Goal: Task Accomplishment & Management: Use online tool/utility

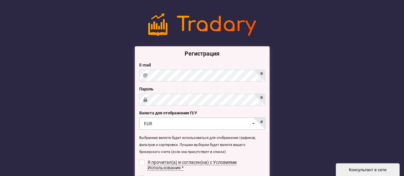
click at [254, 123] on icon at bounding box center [253, 124] width 9 height 12
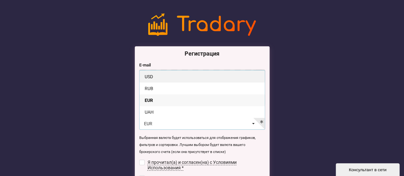
click at [241, 80] on div "USD" at bounding box center [202, 77] width 125 height 12
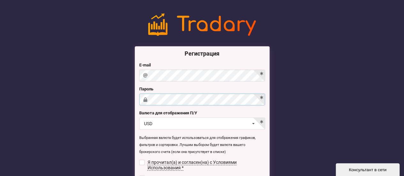
click at [143, 160] on input "checkbox" at bounding box center [141, 162] width 5 height 5
checkbox input "true"
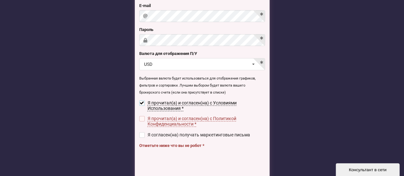
scroll to position [64, 0]
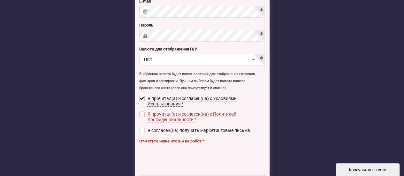
click at [144, 113] on input "checkbox" at bounding box center [141, 114] width 5 height 5
checkbox input "true"
click at [144, 132] on input "checkbox" at bounding box center [141, 130] width 5 height 5
checkbox input "true"
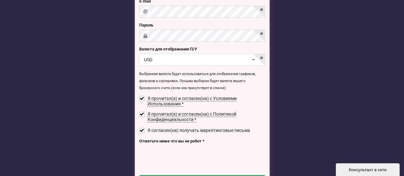
scroll to position [152, 0]
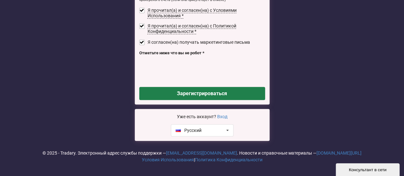
click at [187, 95] on button "Зарегистрироваться" at bounding box center [202, 93] width 126 height 13
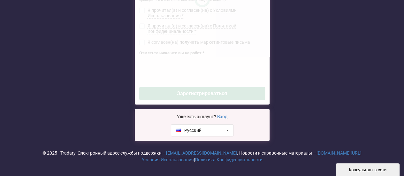
checkbox input "false"
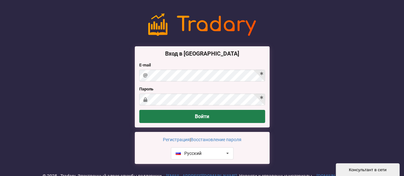
click at [205, 115] on button "Войти" at bounding box center [202, 116] width 126 height 13
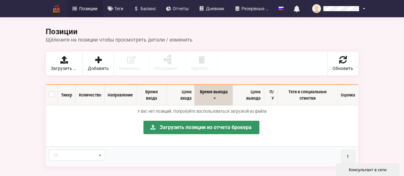
drag, startPoint x: 43, startPoint y: 112, endPoint x: 28, endPoint y: 103, distance: 17.0
click at [46, 112] on td "У вас нет позиций. Попробуйте воспользоваться загрузкой из файла Загрузить пози…" at bounding box center [202, 125] width 313 height 41
click at [49, 91] on label at bounding box center [51, 91] width 5 height 0
checkbox input "true"
click at [49, 109] on p "У вас нет позиций. Попробуйте воспользоваться загрузкой из файла" at bounding box center [202, 112] width 306 height 6
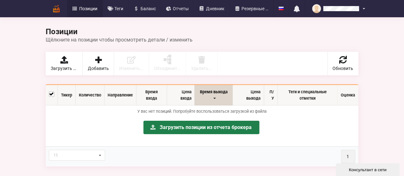
click at [199, 122] on link "Загрузить позиции из отчета брокера" at bounding box center [201, 127] width 116 height 13
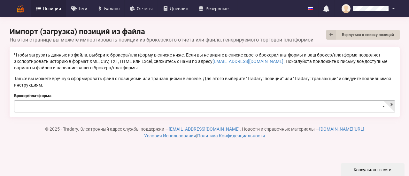
click at [111, 110] on input at bounding box center [205, 107] width 381 height 12
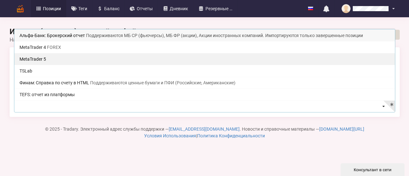
click at [55, 61] on div "MetaTrader 5" at bounding box center [204, 59] width 381 height 12
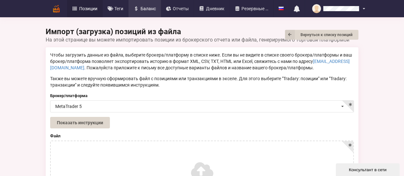
click at [141, 9] on span "Баланс" at bounding box center [148, 8] width 15 height 5
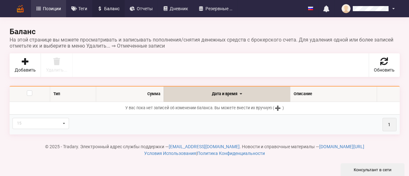
click at [55, 9] on span "Позиции" at bounding box center [52, 8] width 18 height 5
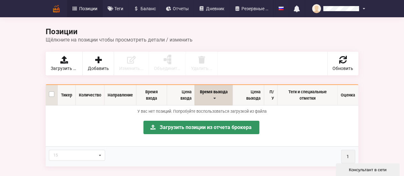
click at [49, 91] on label at bounding box center [51, 91] width 5 height 0
checkbox input "true"
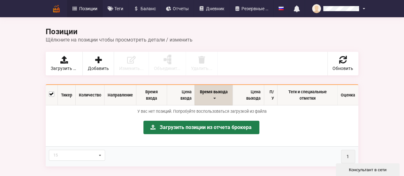
click at [176, 121] on link "Загрузить позиции из отчета брокера" at bounding box center [201, 127] width 116 height 13
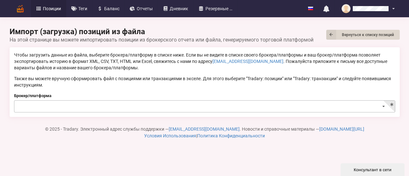
click at [175, 106] on input at bounding box center [205, 107] width 381 height 12
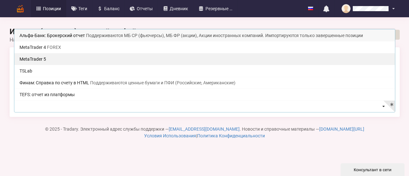
click at [69, 59] on div "MetaTrader 5" at bounding box center [204, 59] width 381 height 12
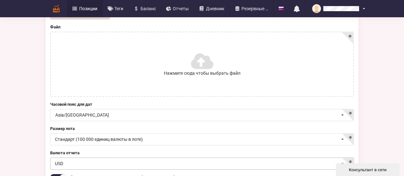
scroll to position [96, 0]
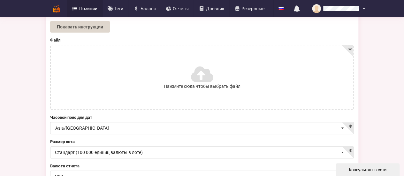
click at [199, 77] on icon at bounding box center [201, 74] width 21 height 18
click at [0, 0] on input "Нажмите сюда чтобы выбрать файл" at bounding box center [0, 0] width 0 height 0
click at [50, 28] on button "Показать инструкции" at bounding box center [80, 27] width 60 height 12
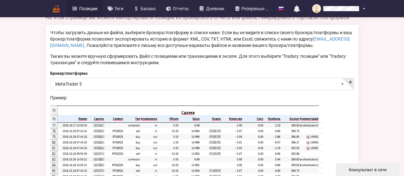
scroll to position [32, 0]
